Goal: Task Accomplishment & Management: Manage account settings

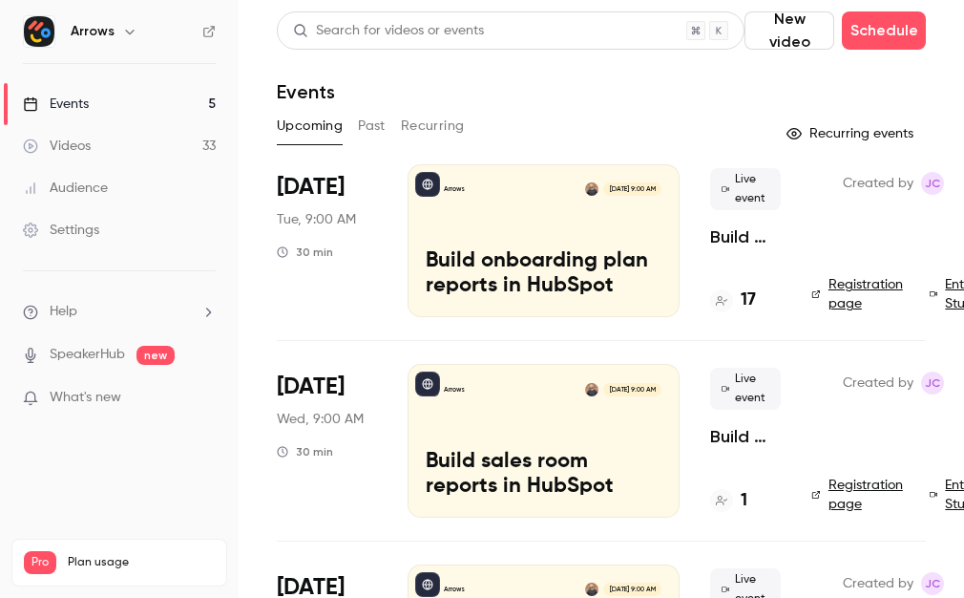
click at [569, 266] on p "Build onboarding plan reports in HubSpot" at bounding box center [544, 274] width 236 height 50
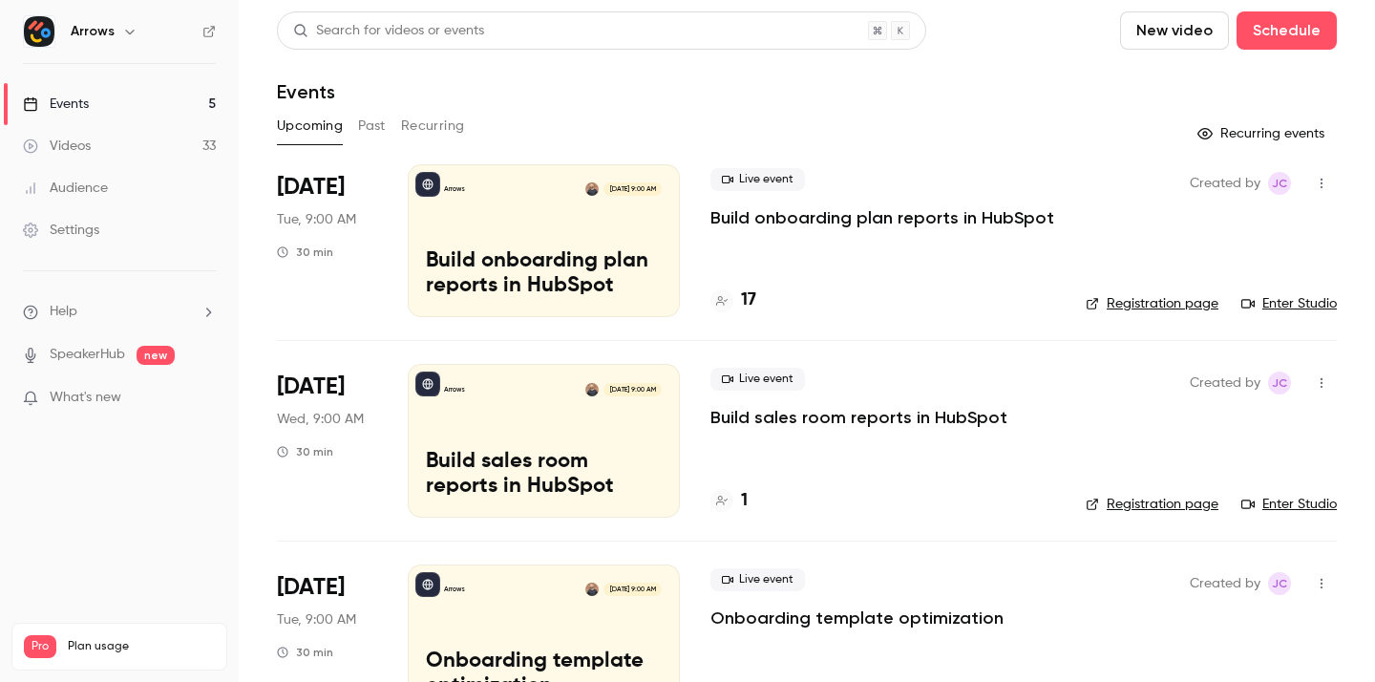
click at [1292, 295] on link "Enter Studio" at bounding box center [1288, 303] width 95 height 19
click at [1295, 307] on link "Enter Studio" at bounding box center [1288, 303] width 95 height 19
click at [741, 303] on h4 "17" at bounding box center [748, 300] width 15 height 26
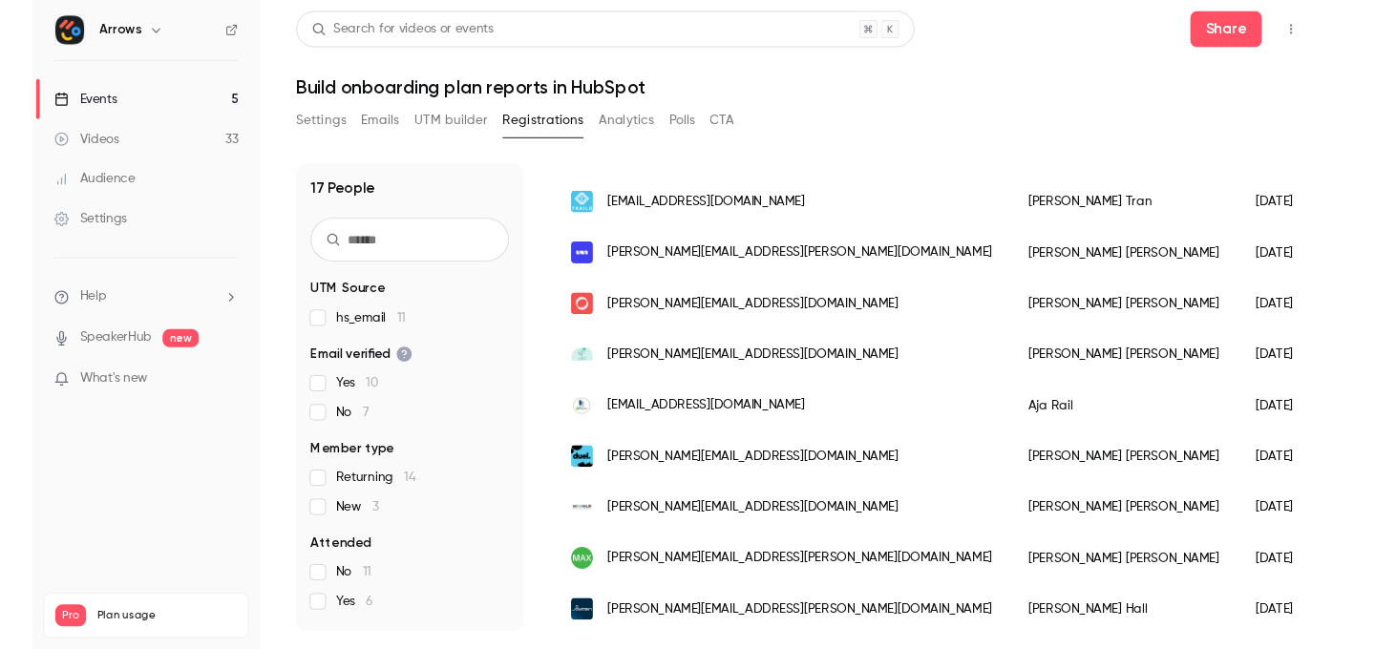
scroll to position [600, 0]
